Goal: Contribute content: Add original content to the website for others to see

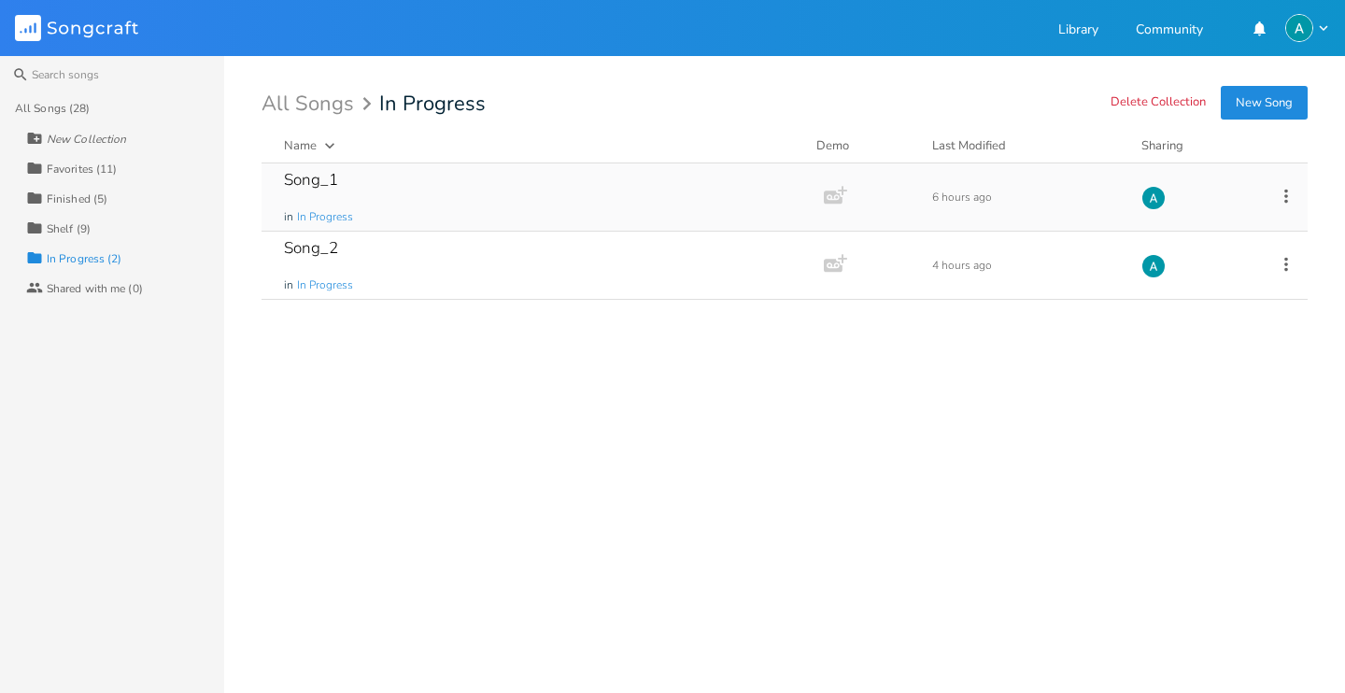
click at [463, 178] on div "Song_1 in In Progress" at bounding box center [539, 196] width 510 height 67
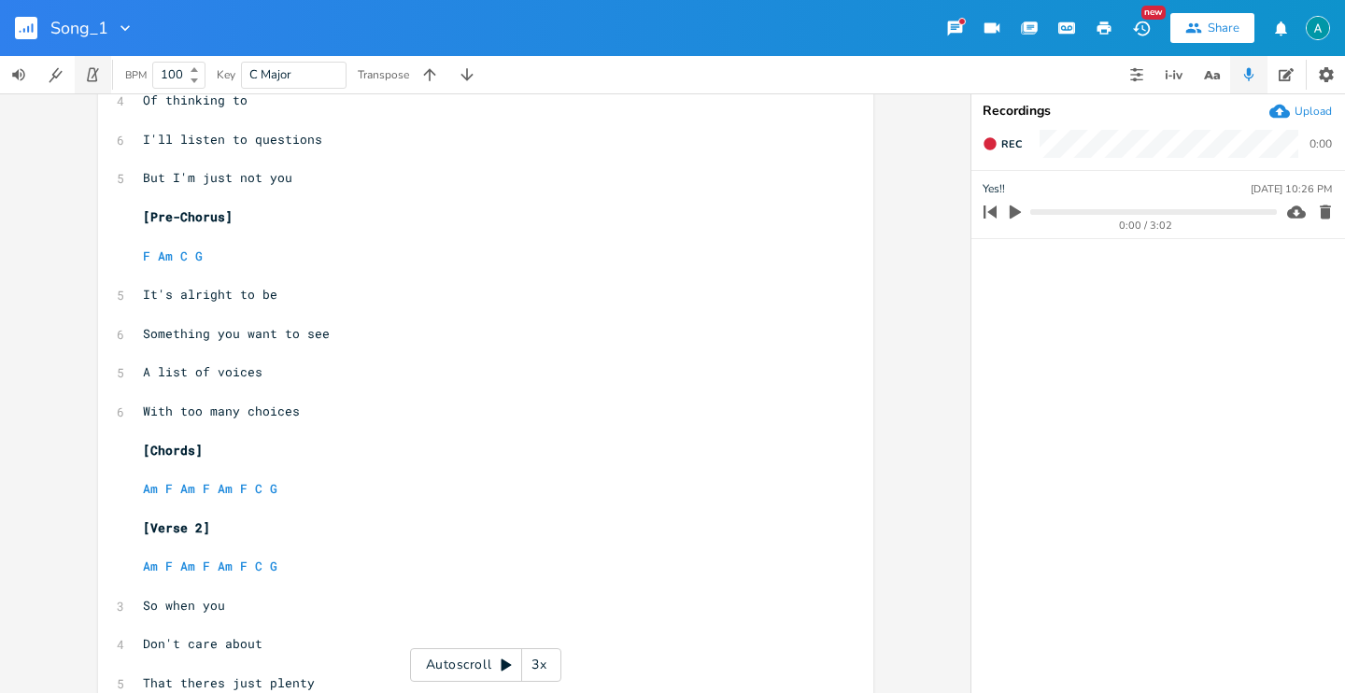
scroll to position [360, 0]
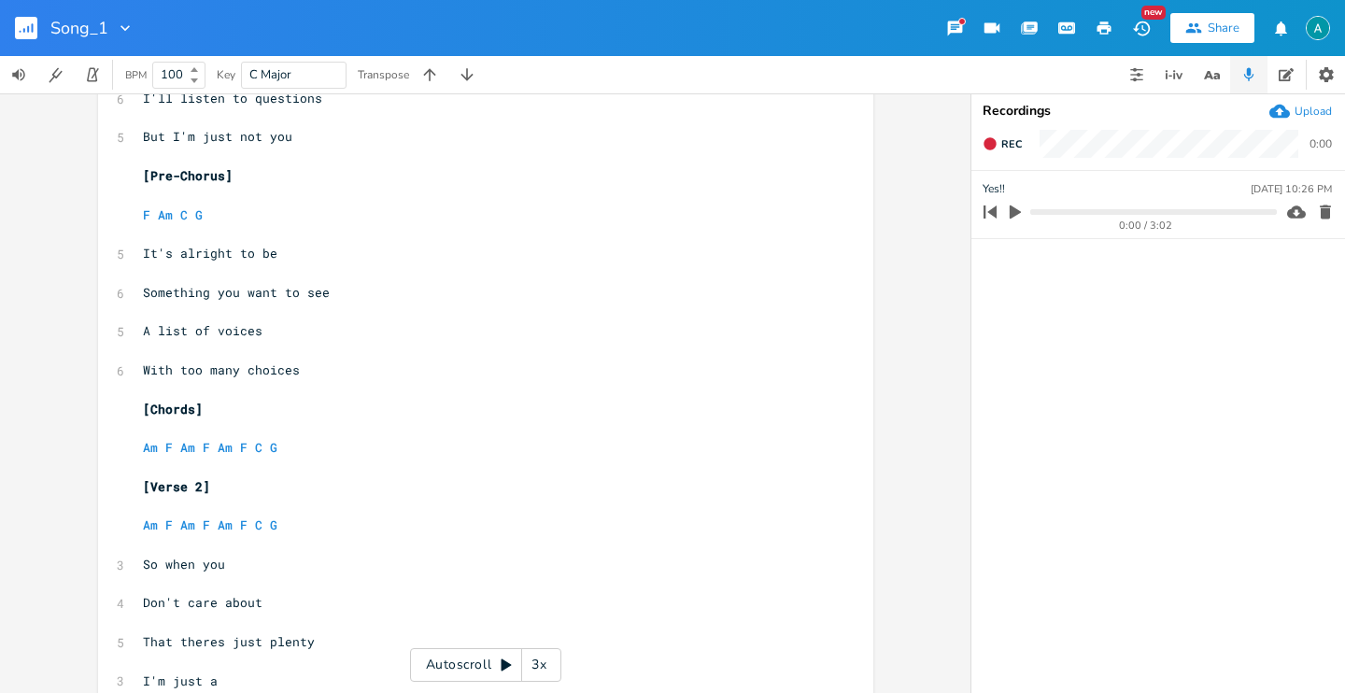
click at [42, 37] on button "button" at bounding box center [33, 28] width 37 height 45
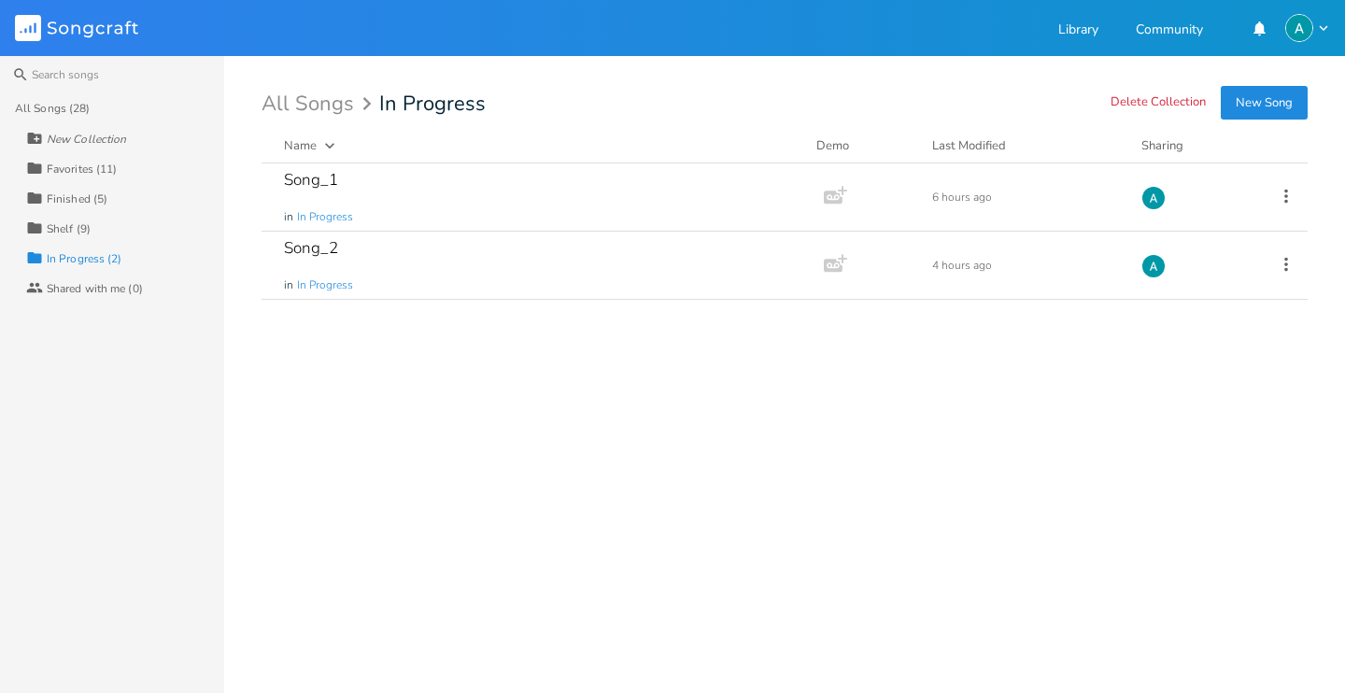
click at [86, 163] on div "Favorites (11)" at bounding box center [82, 168] width 70 height 11
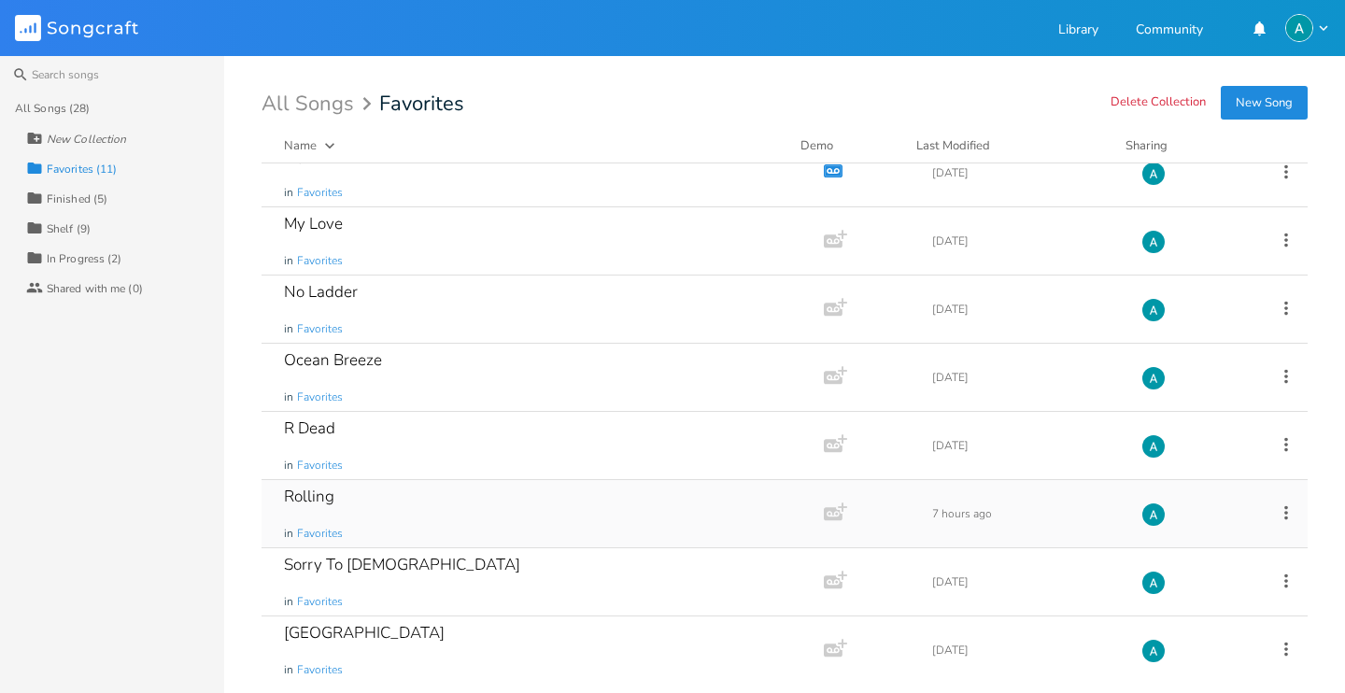
scroll to position [235, 0]
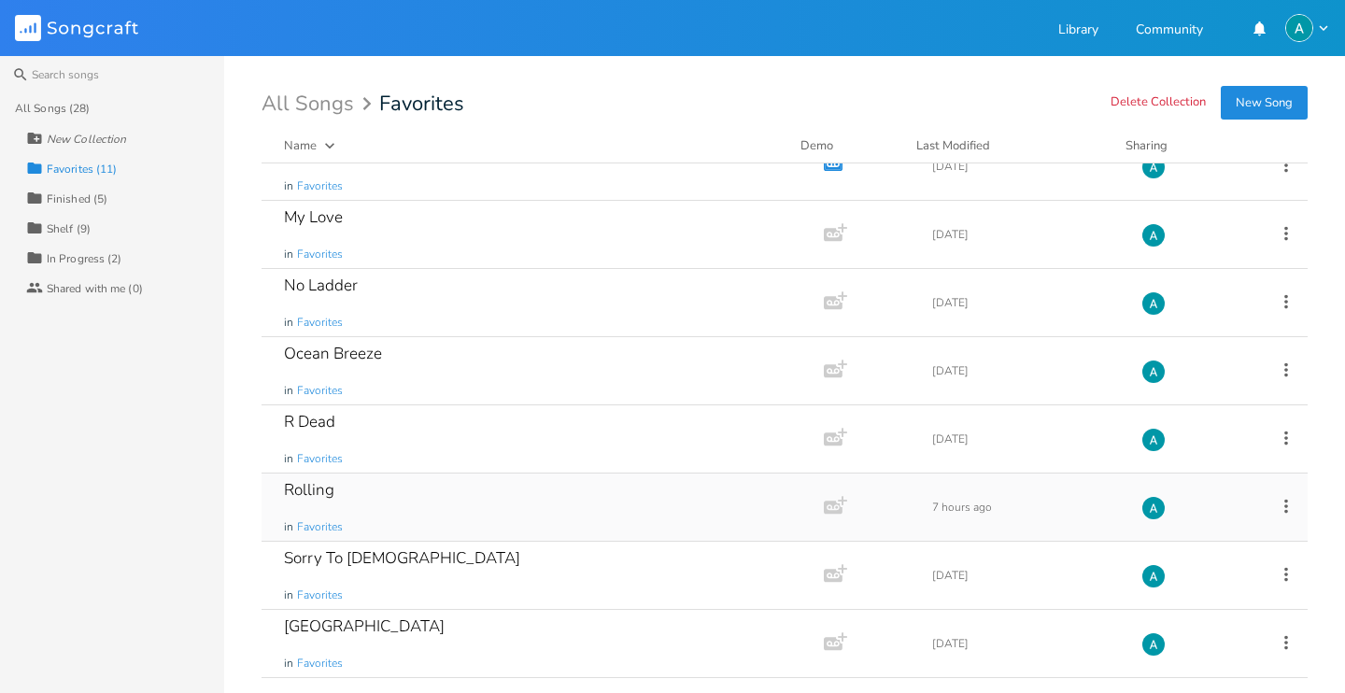
click at [472, 513] on div "Rolling in Favorites" at bounding box center [539, 506] width 510 height 67
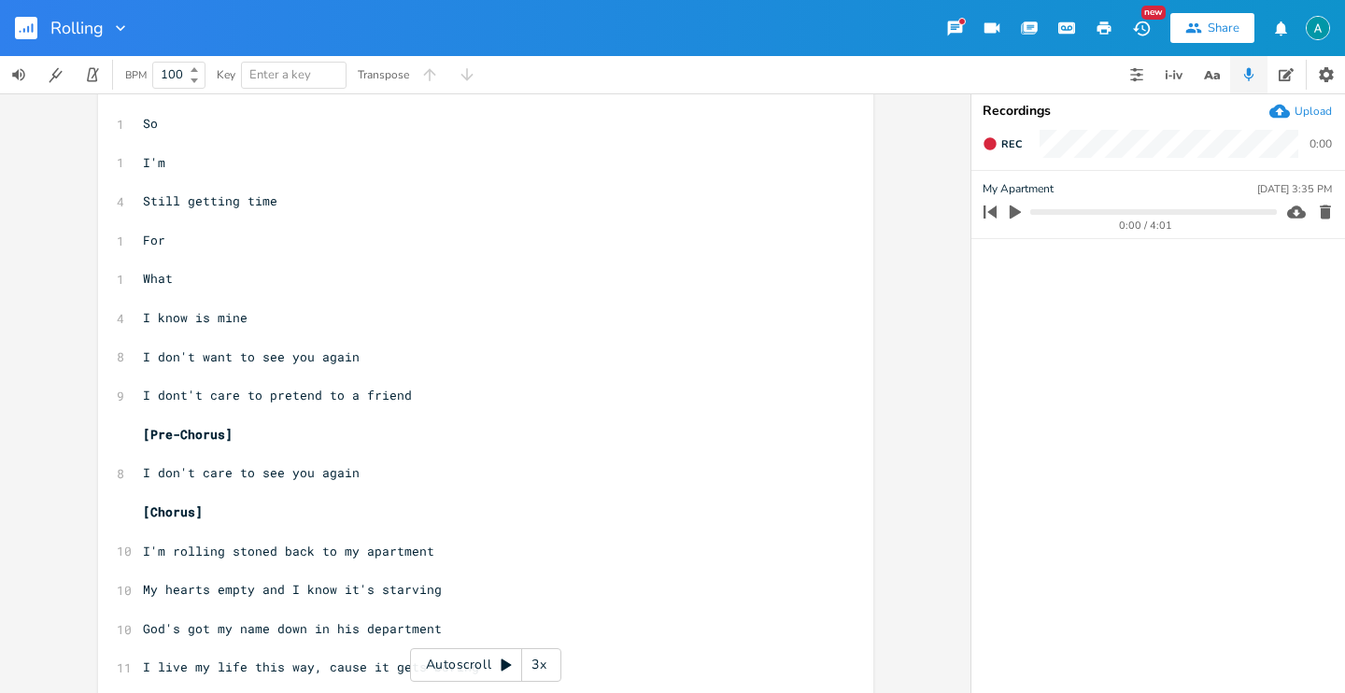
scroll to position [208, 0]
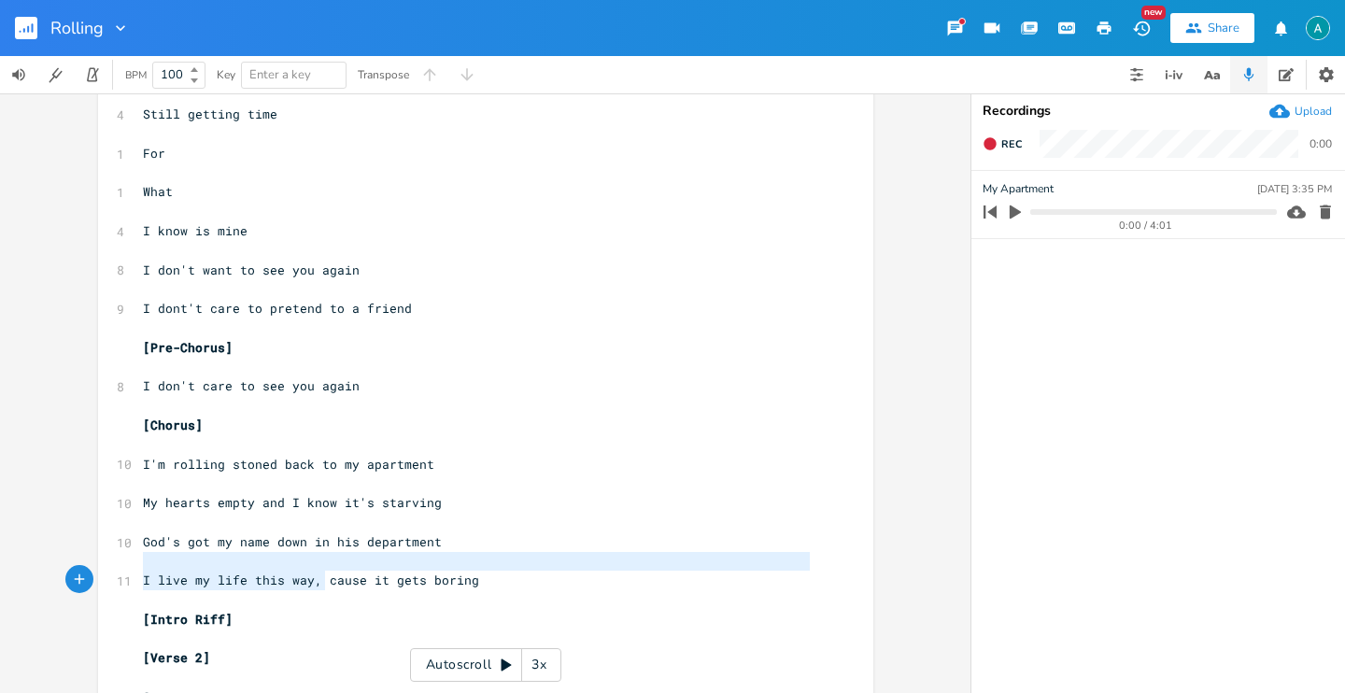
type textarea "I live my life this way,"
drag, startPoint x: 319, startPoint y: 584, endPoint x: 662, endPoint y: 539, distance: 345.6
click at [664, 570] on pre "I live my life this way, cause it gets boring" at bounding box center [476, 580] width 674 height 20
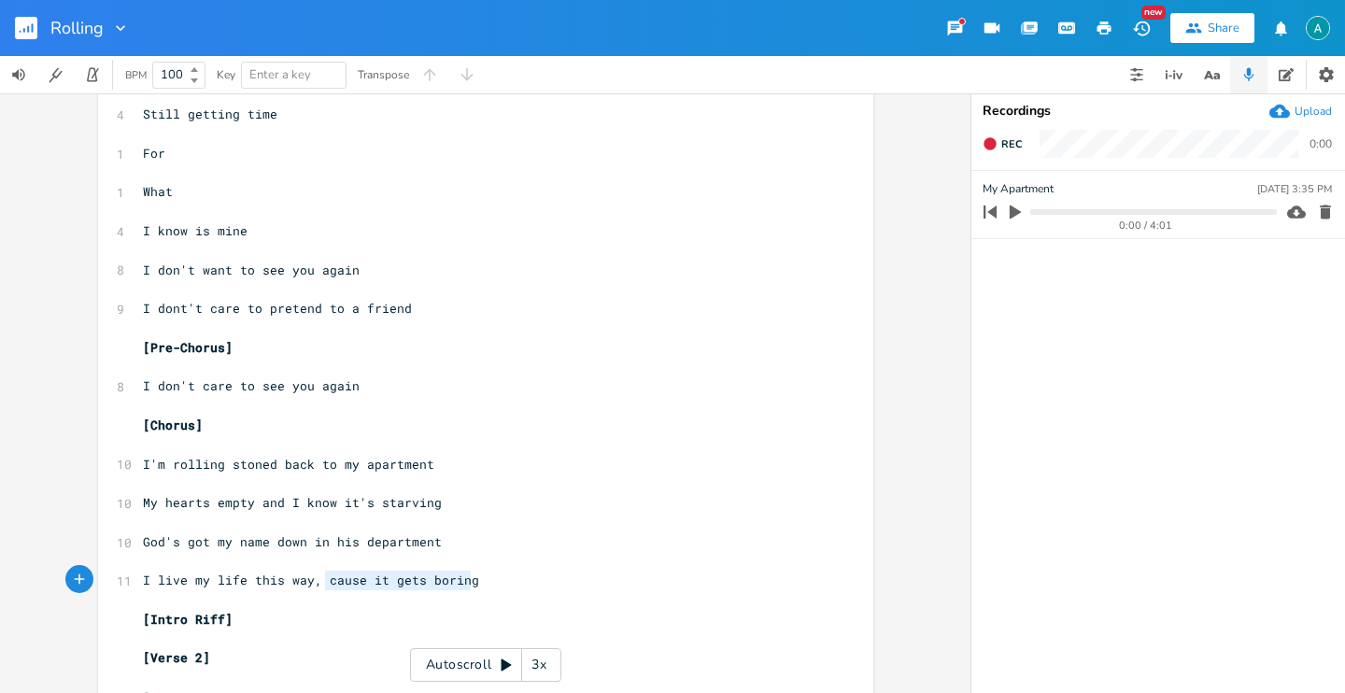
drag, startPoint x: 528, startPoint y: 585, endPoint x: 342, endPoint y: 573, distance: 187.1
click at [323, 579] on pre "I live my life this way, cause it gets boring" at bounding box center [476, 580] width 674 height 20
type textarea "the"
type textarea "the last nail int"
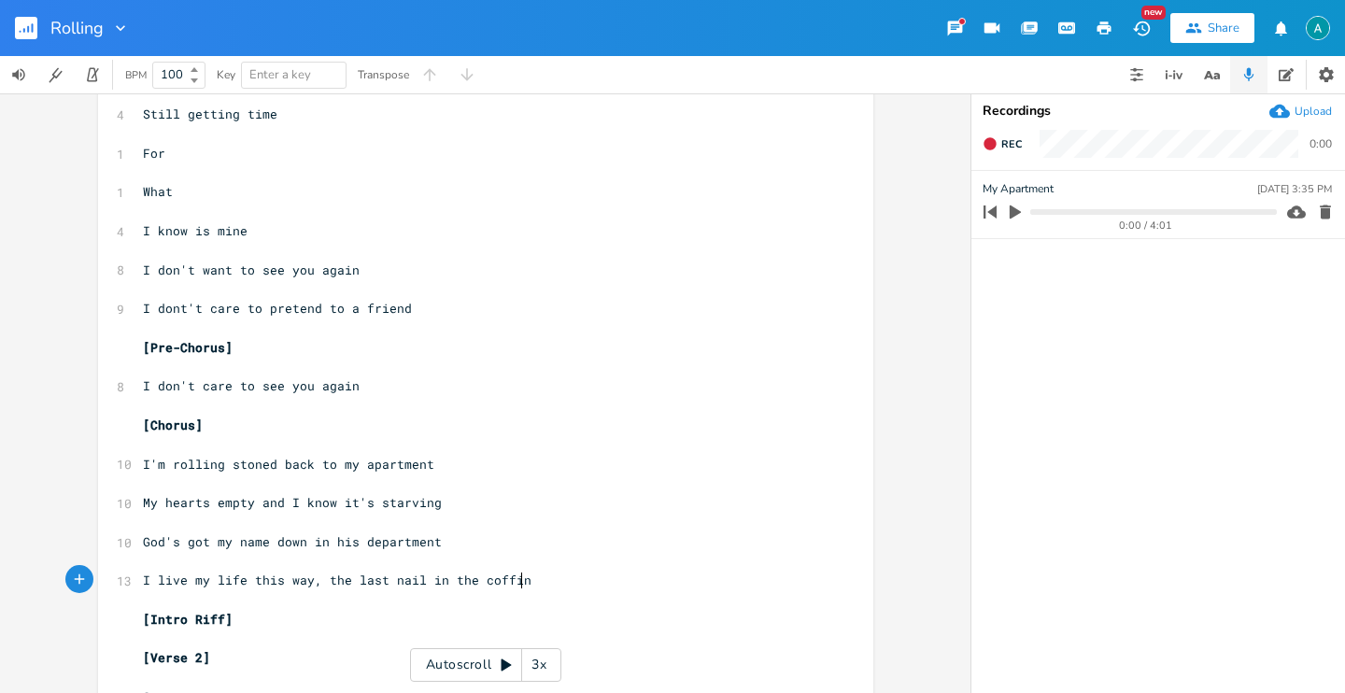
scroll to position [0, 57]
type textarea "the coffin"
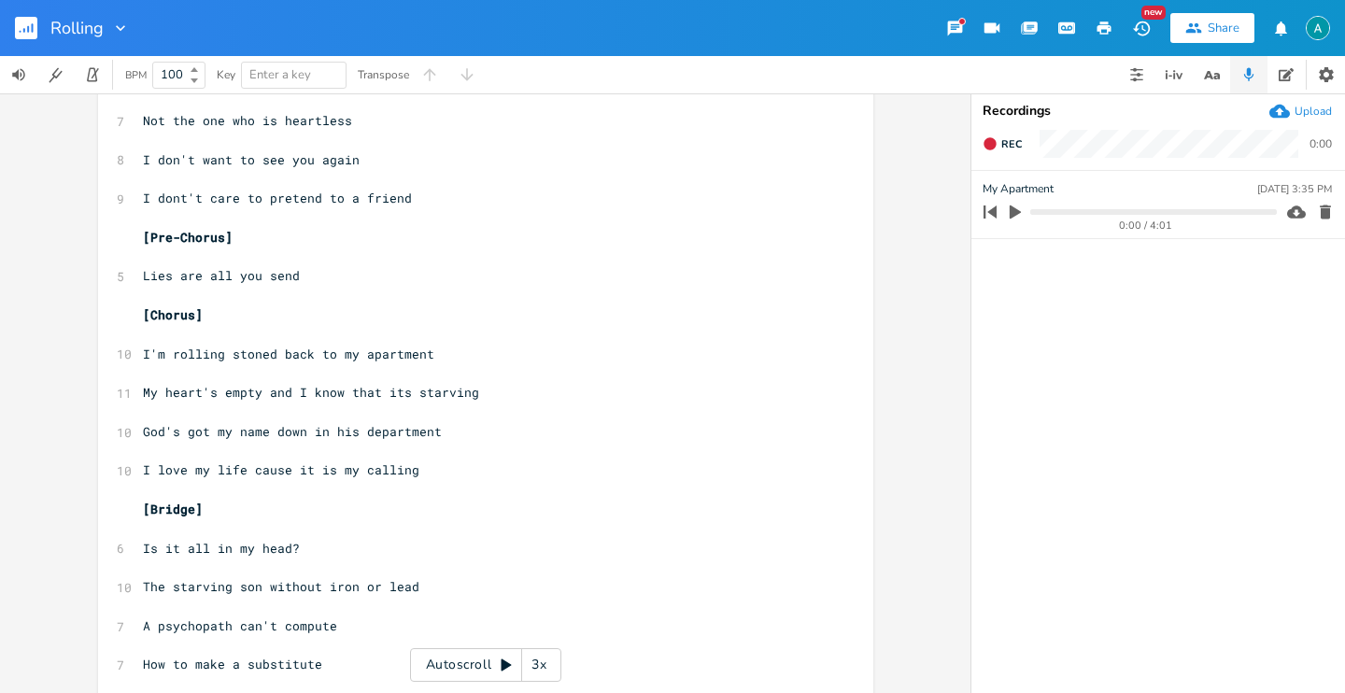
scroll to position [979, 0]
click at [412, 469] on pre "I love my life cause it is my calling" at bounding box center [476, 469] width 674 height 20
click at [336, 470] on span "I love my life cause it is my calling" at bounding box center [281, 468] width 276 height 17
type textarea "my"
click at [336, 470] on span "I love my life cause it is my calling" at bounding box center [281, 468] width 276 height 17
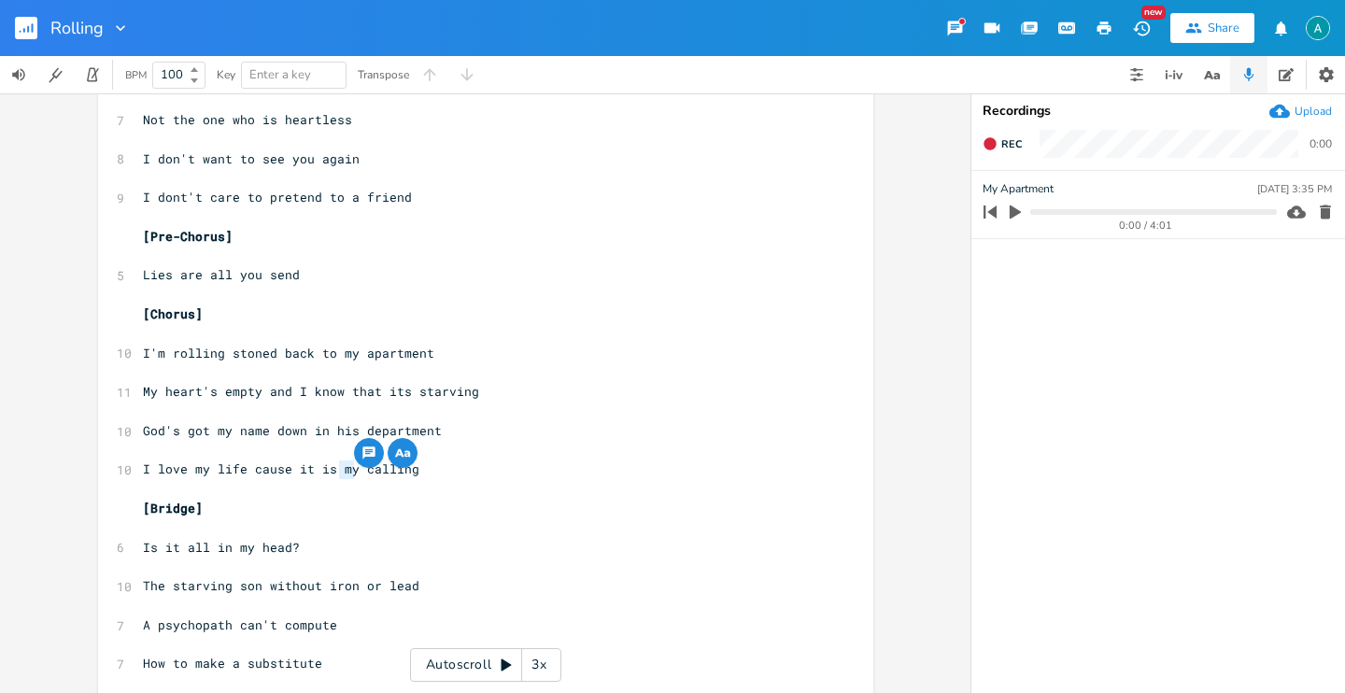
click at [331, 483] on pre "​" at bounding box center [476, 489] width 674 height 20
drag, startPoint x: 248, startPoint y: 471, endPoint x: 349, endPoint y: 473, distance: 100.9
click at [349, 473] on span "I love my life cause it is my calling" at bounding box center [281, 468] width 276 height 17
type textarea "to stop the"
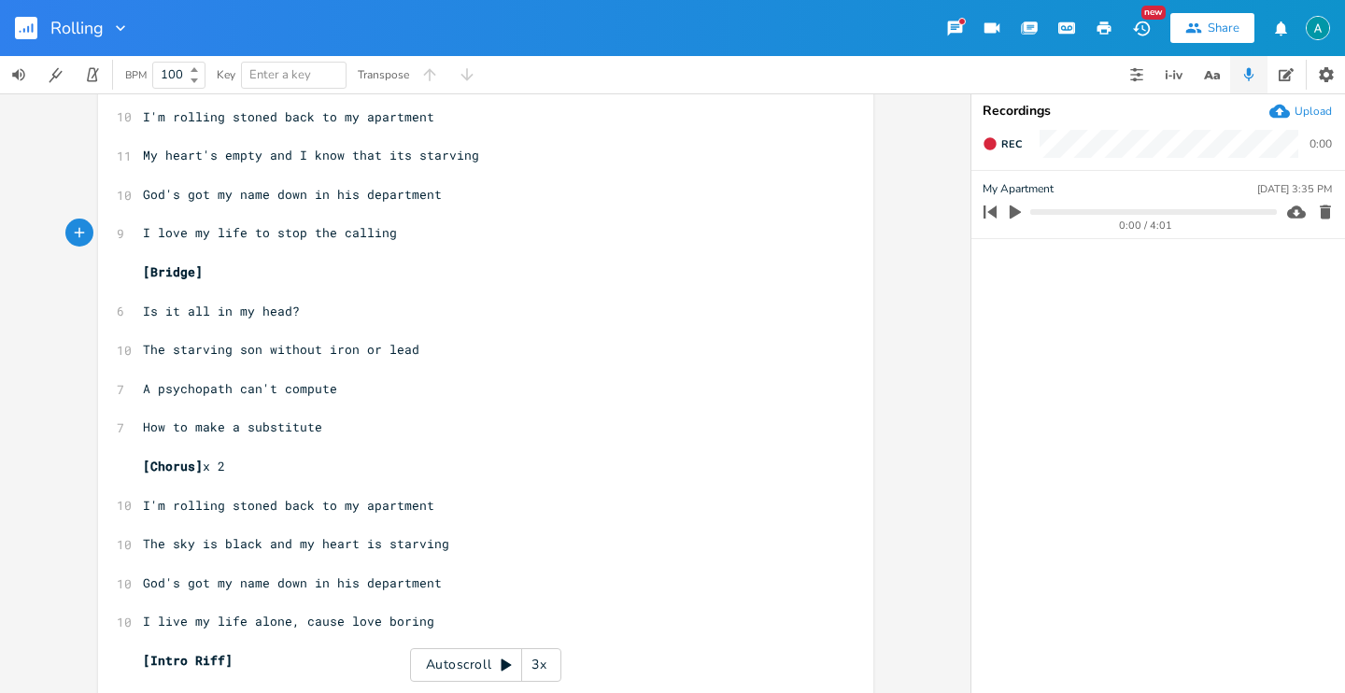
scroll to position [1217, 0]
drag, startPoint x: 295, startPoint y: 623, endPoint x: 423, endPoint y: 612, distance: 128.4
click at [423, 612] on pre "I live my life alone, cause love boring" at bounding box center [476, 621] width 674 height 20
type textarea "bi"
type textarea "uried in my coffin"
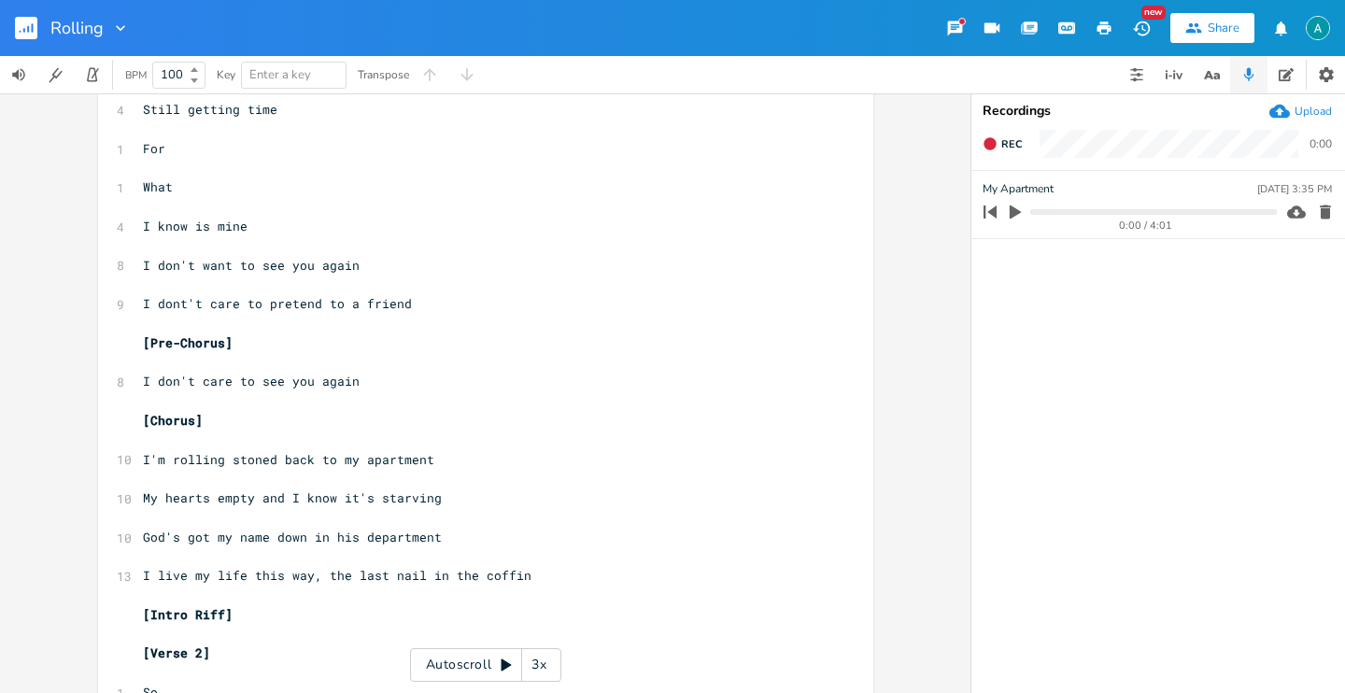
scroll to position [0, 0]
